Goal: Contribute content: Contribute content

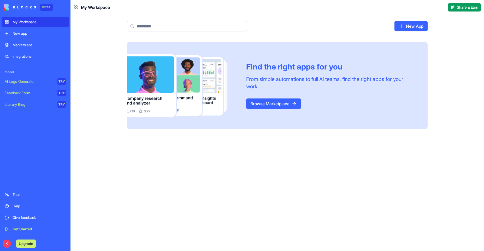
click at [232, 25] on input at bounding box center [187, 26] width 120 height 10
type input "**********"
click at [273, 103] on link "Browse Marketplace" at bounding box center [273, 103] width 55 height 10
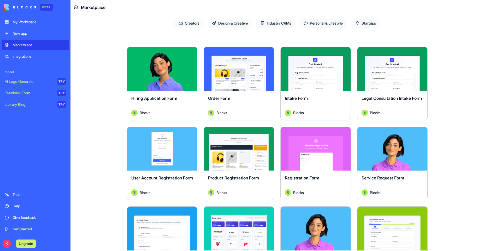
scroll to position [25, 0]
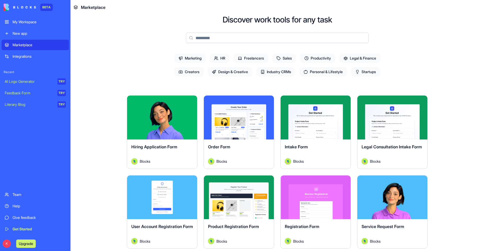
click at [236, 37] on input at bounding box center [277, 38] width 183 height 10
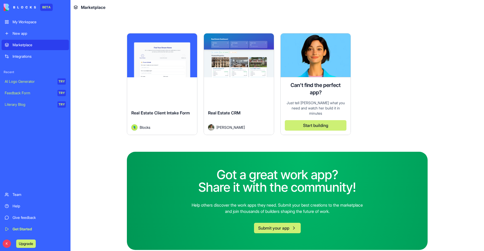
scroll to position [0, 0]
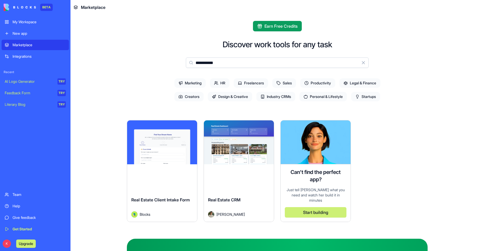
type input "**********"
click at [242, 141] on button "Explore" at bounding box center [238, 142] width 39 height 10
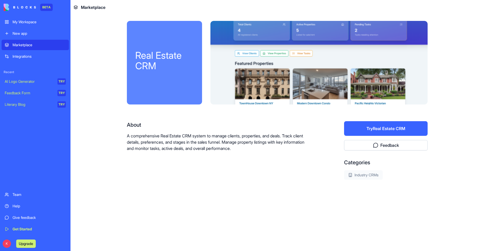
click at [271, 40] on div at bounding box center [318, 62] width 217 height 83
click at [271, 86] on div at bounding box center [318, 62] width 217 height 83
click at [152, 47] on div "Real Estate CRM" at bounding box center [164, 62] width 75 height 83
click at [22, 34] on div "New app" at bounding box center [39, 33] width 53 height 5
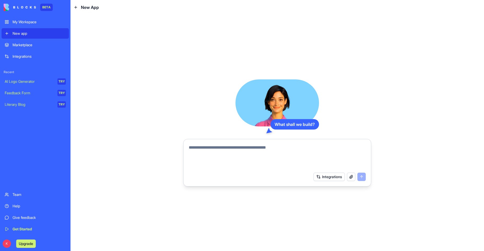
click at [214, 146] on textarea at bounding box center [277, 156] width 177 height 25
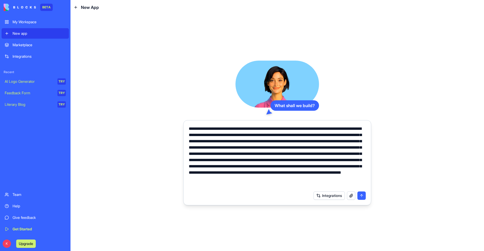
click at [222, 184] on textarea "**********" at bounding box center [277, 156] width 177 height 63
click at [298, 185] on textarea "**********" at bounding box center [277, 156] width 177 height 63
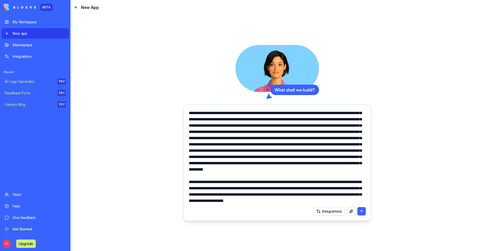
scroll to position [25, 0]
click at [299, 120] on textarea at bounding box center [277, 157] width 177 height 94
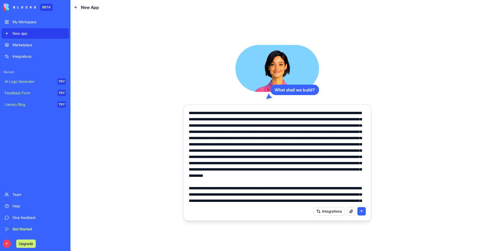
click at [289, 132] on textarea at bounding box center [277, 157] width 177 height 94
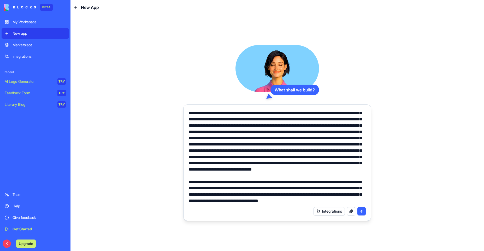
scroll to position [38, 0]
click at [269, 201] on textarea at bounding box center [277, 157] width 177 height 94
click at [199, 188] on textarea at bounding box center [277, 157] width 177 height 94
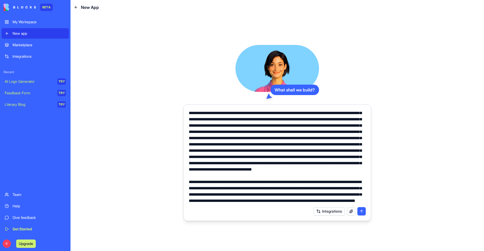
click at [239, 202] on textarea at bounding box center [277, 157] width 177 height 94
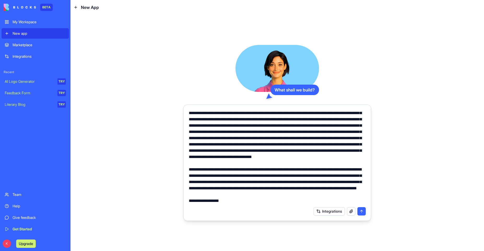
scroll to position [56, 0]
click at [239, 202] on textarea at bounding box center [277, 157] width 177 height 94
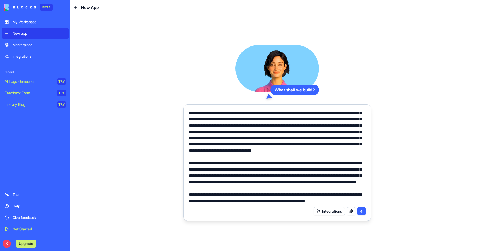
scroll to position [69, 0]
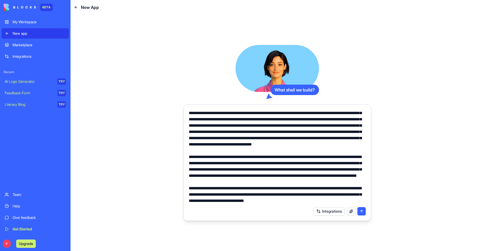
type textarea "**********"
click at [310, 167] on textarea at bounding box center [277, 157] width 177 height 94
